Goal: Information Seeking & Learning: Learn about a topic

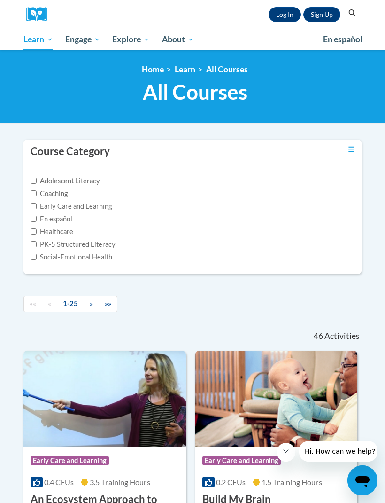
click at [274, 16] on link "Log In" at bounding box center [285, 14] width 32 height 15
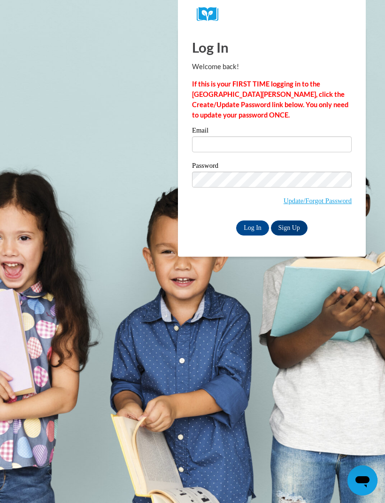
click at [302, 157] on div "Email" at bounding box center [272, 143] width 160 height 32
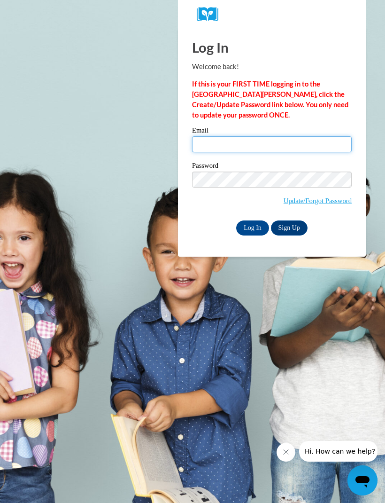
click at [278, 148] on input "Email" at bounding box center [272, 144] width 160 height 16
type input "queennadia16@gmail.com"
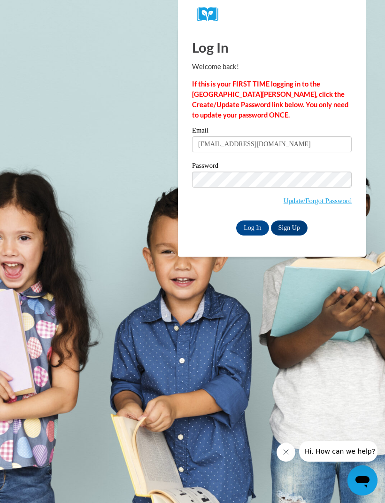
click at [258, 230] on input "Log In" at bounding box center [252, 227] width 33 height 15
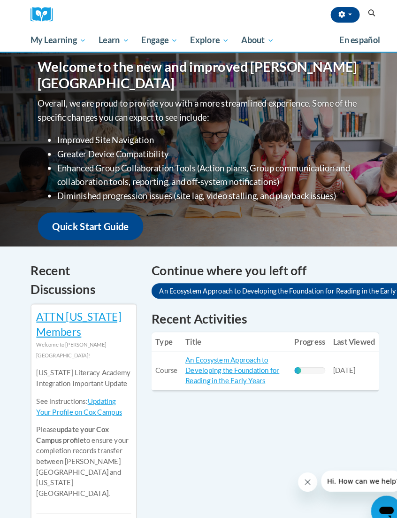
scroll to position [114, 0]
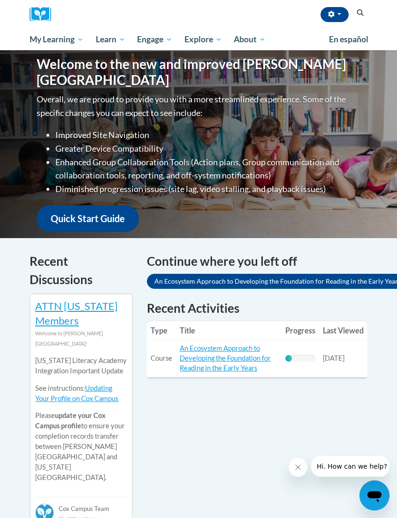
click at [236, 367] on link "An Ecosystem Approach to Developing the Foundation for Reading in the Early Yea…" at bounding box center [225, 358] width 91 height 28
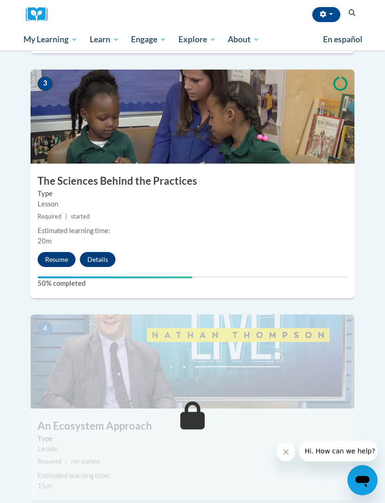
scroll to position [765, 0]
click at [61, 252] on button "Resume" at bounding box center [57, 259] width 38 height 15
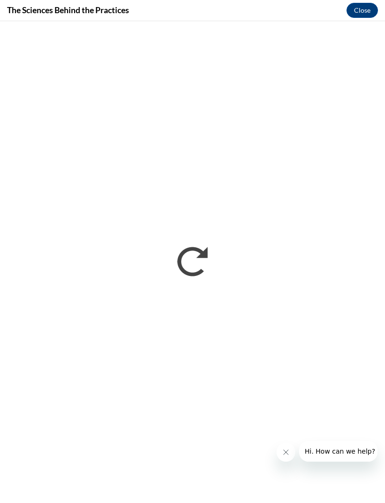
scroll to position [780, 0]
click at [366, 10] on button "Close" at bounding box center [362, 10] width 31 height 15
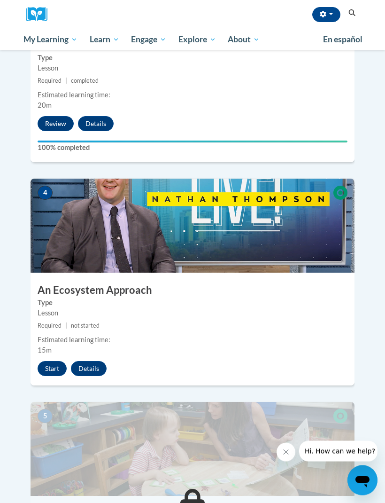
scroll to position [900, 0]
click at [47, 346] on span "15m" at bounding box center [45, 350] width 14 height 8
click at [90, 361] on button "Details" at bounding box center [89, 368] width 36 height 15
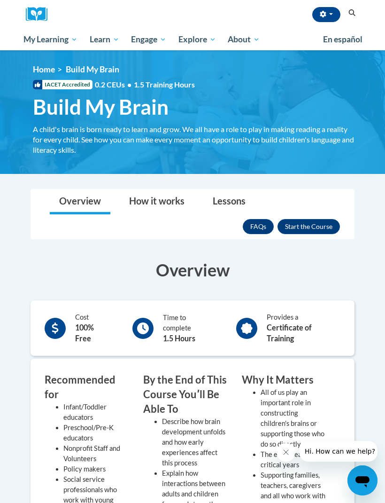
click at [325, 225] on button "Enroll" at bounding box center [309, 226] width 62 height 15
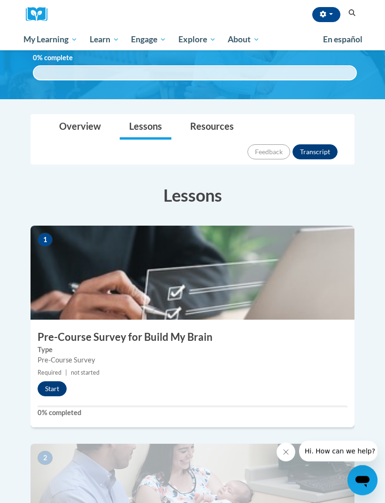
scroll to position [57, 0]
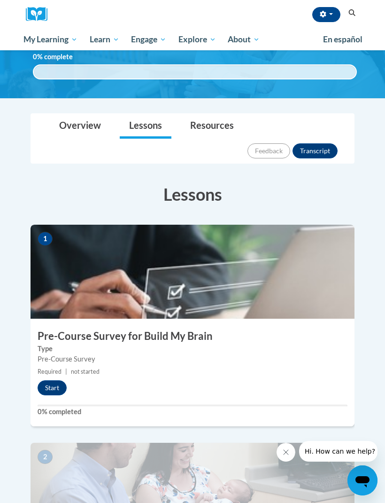
click at [63, 380] on button "Start" at bounding box center [52, 387] width 29 height 15
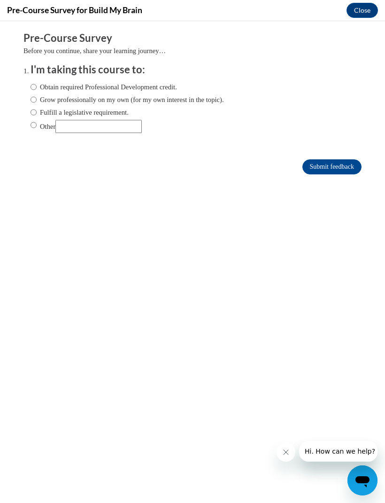
scroll to position [0, 0]
click at [144, 103] on label "Grow professionally on my own (for my own interest in the topic)." at bounding box center [127, 99] width 193 height 10
click at [37, 103] on input "Grow professionally on my own (for my own interest in the topic)." at bounding box center [34, 99] width 6 height 10
radio input "true"
click at [343, 162] on input "Submit feedback" at bounding box center [331, 166] width 59 height 15
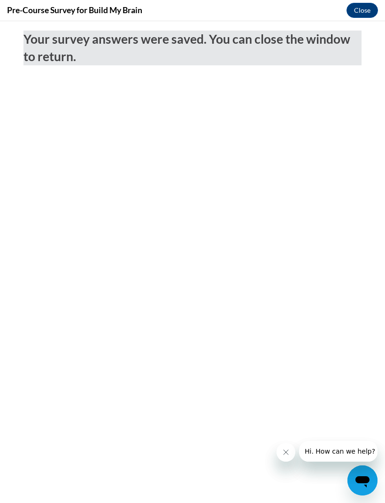
click at [351, 21] on div "Your survey answers were saved. You can close the window to return." at bounding box center [192, 45] width 352 height 49
click at [358, 15] on button "Close" at bounding box center [362, 10] width 31 height 15
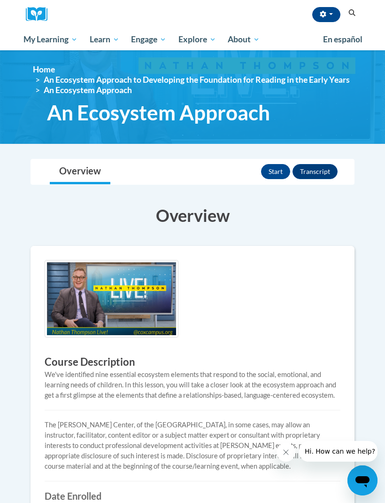
click at [279, 168] on button "Start" at bounding box center [275, 171] width 29 height 15
